Goal: Information Seeking & Learning: Learn about a topic

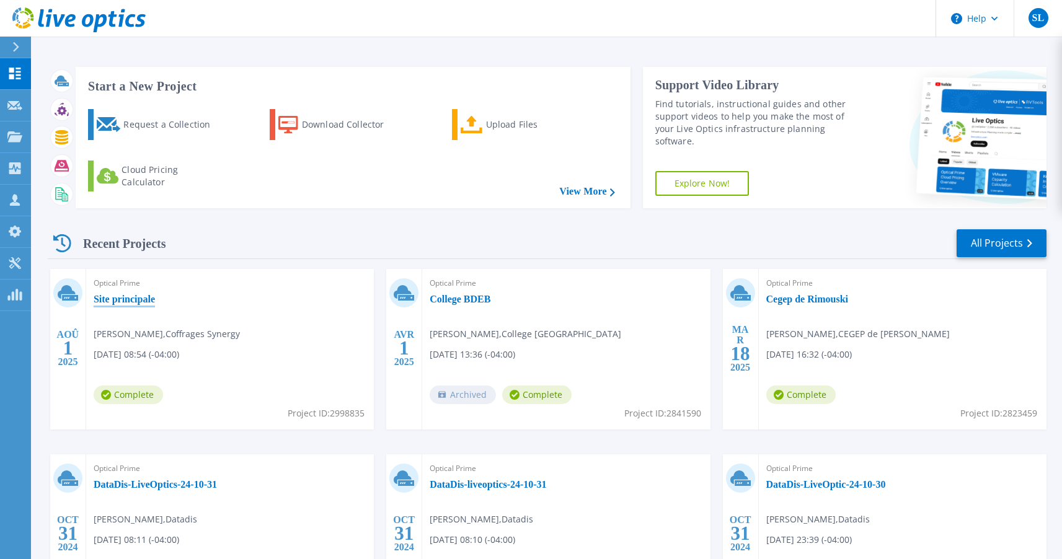
click at [135, 300] on link "Site principale" at bounding box center [124, 299] width 61 height 12
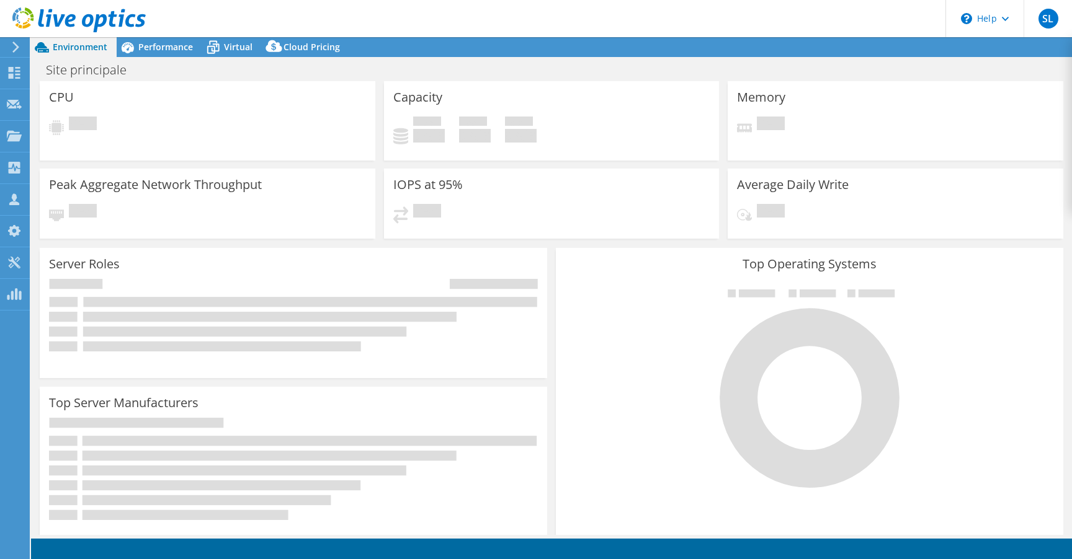
select select "USD"
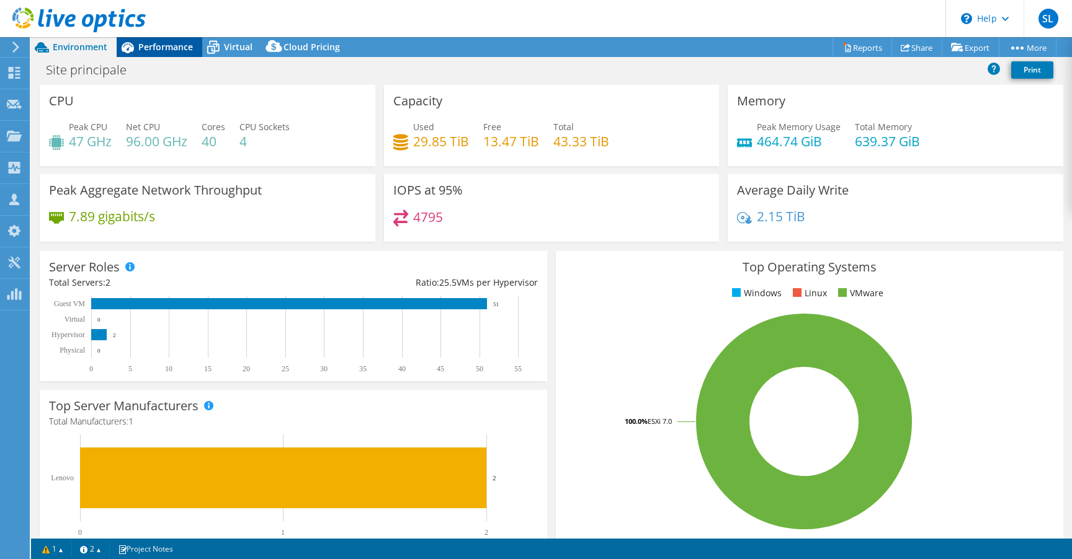
click at [183, 45] on span "Performance" at bounding box center [165, 47] width 55 height 12
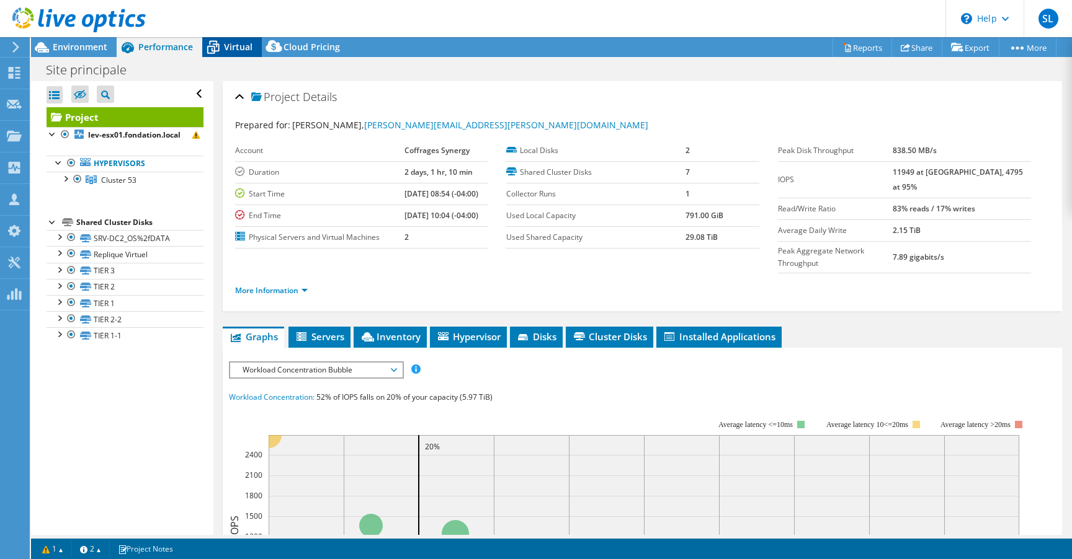
click at [251, 47] on div "Virtual" at bounding box center [232, 47] width 60 height 20
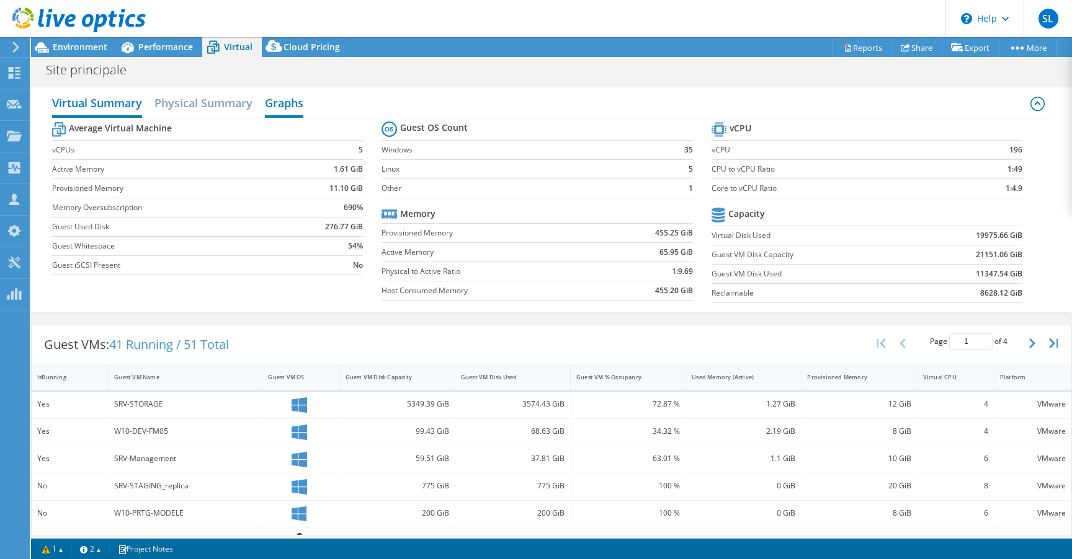
click at [274, 100] on h2 "Graphs" at bounding box center [284, 104] width 38 height 27
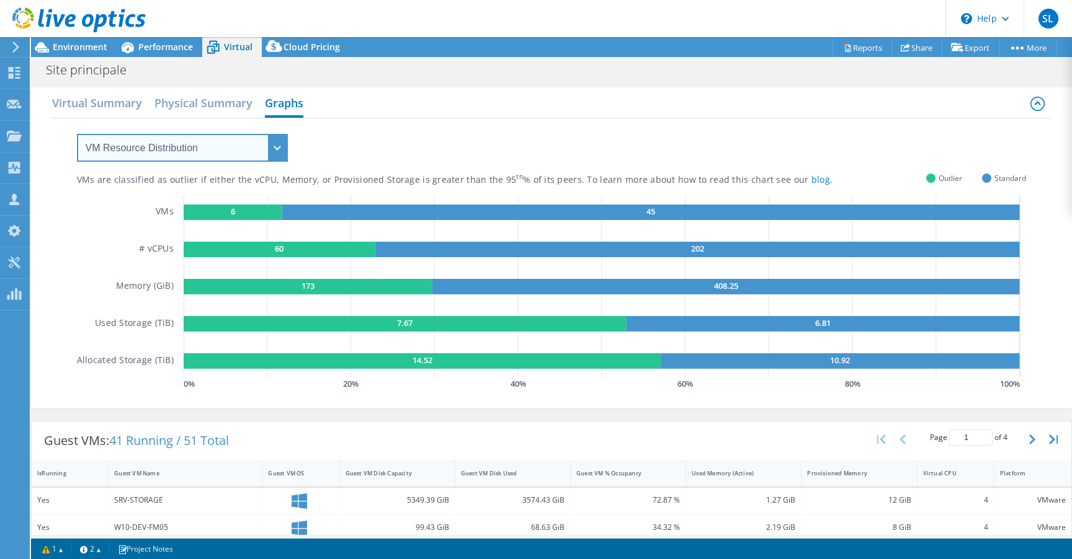
click at [267, 151] on select "VM Resource Distribution Provisioning Contrast Over Provisioning" at bounding box center [182, 148] width 211 height 28
select select "Over Provisioning"
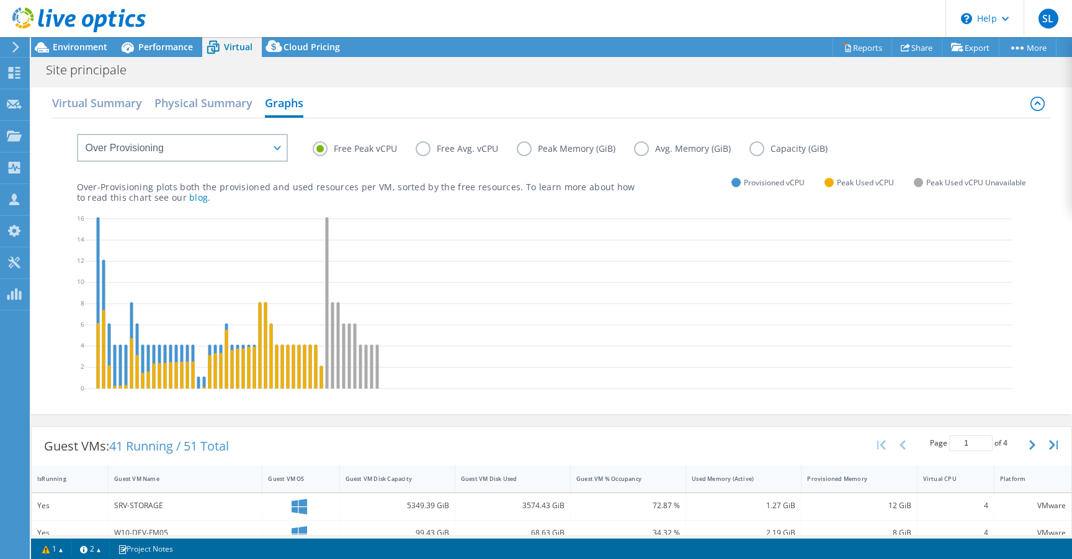
click at [520, 148] on label "Peak Memory (GiB)" at bounding box center [575, 148] width 117 height 15
click at [0, 0] on input "Peak Memory (GiB)" at bounding box center [0, 0] width 0 height 0
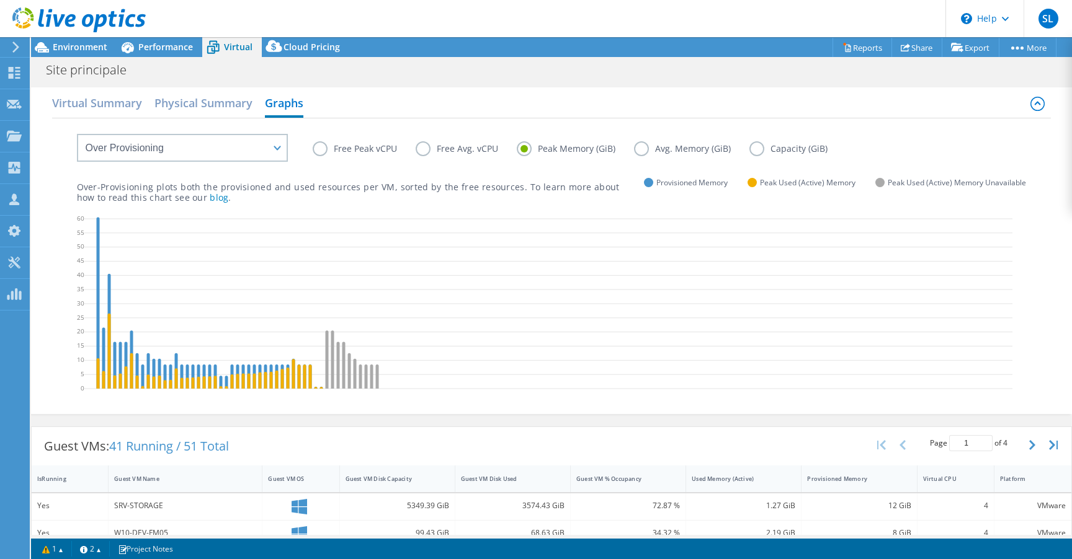
click at [320, 150] on label "Free Peak vCPU" at bounding box center [364, 148] width 103 height 15
click at [0, 0] on input "Free Peak vCPU" at bounding box center [0, 0] width 0 height 0
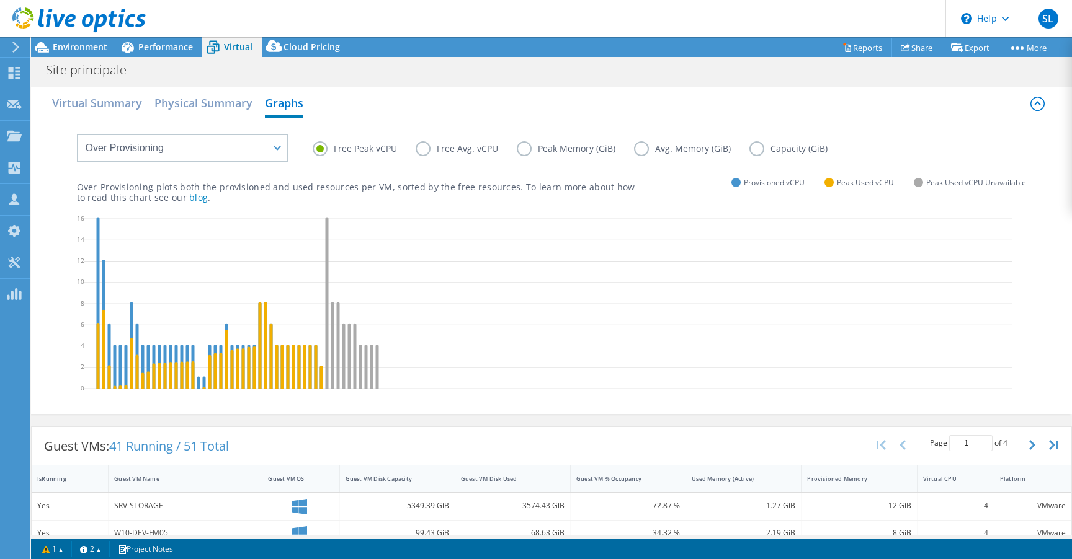
click at [510, 148] on label "Free Avg. vCPU" at bounding box center [466, 148] width 101 height 15
click at [0, 0] on input "Free Avg. vCPU" at bounding box center [0, 0] width 0 height 0
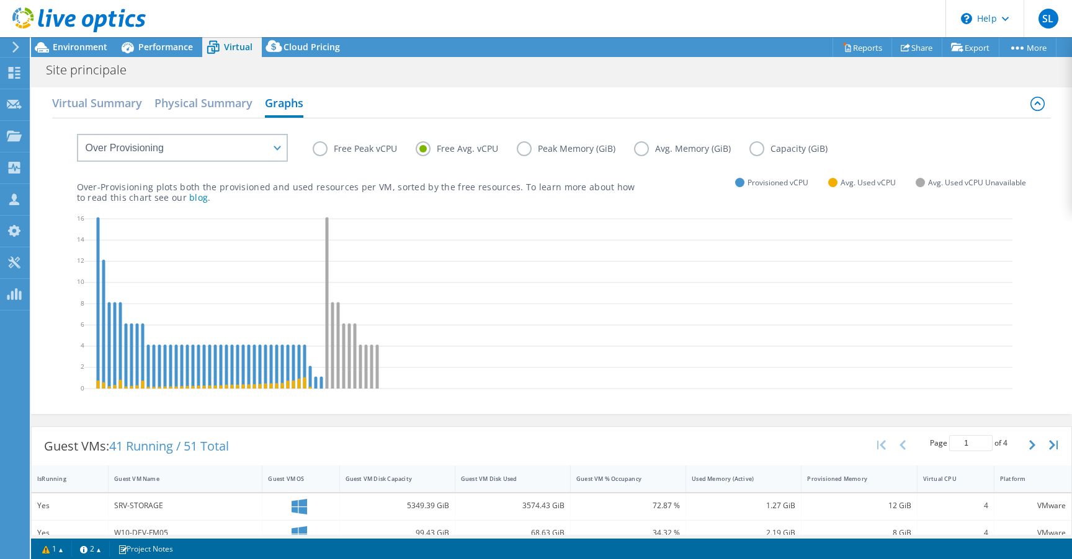
click at [517, 146] on label "Peak Memory (GiB)" at bounding box center [575, 148] width 117 height 15
click at [0, 0] on input "Peak Memory (GiB)" at bounding box center [0, 0] width 0 height 0
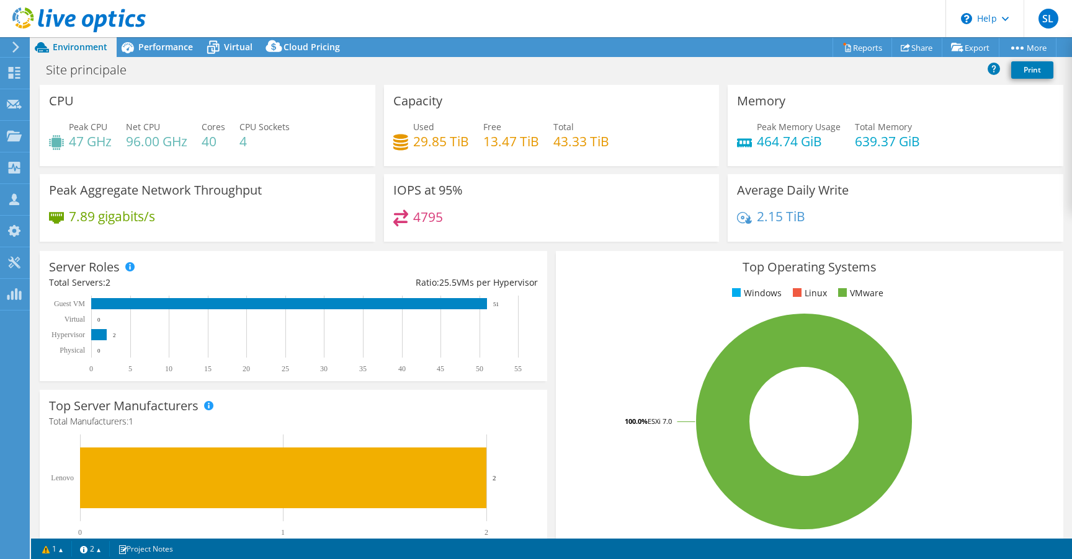
select select "USD"
